Goal: Information Seeking & Learning: Learn about a topic

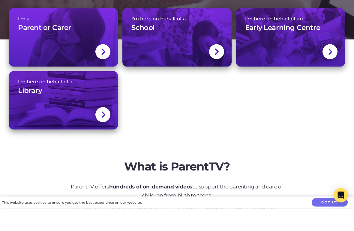
scroll to position [112, 0]
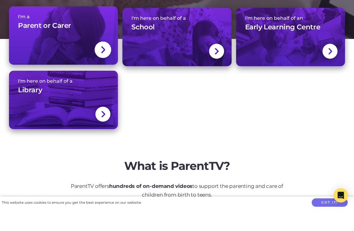
click at [76, 42] on div "I'm a Parent or Carer" at bounding box center [63, 46] width 91 height 21
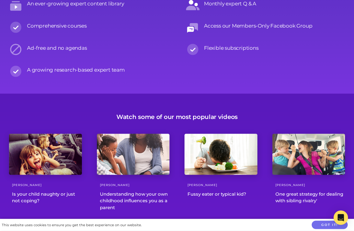
scroll to position [711, 0]
